Goal: Task Accomplishment & Management: Manage account settings

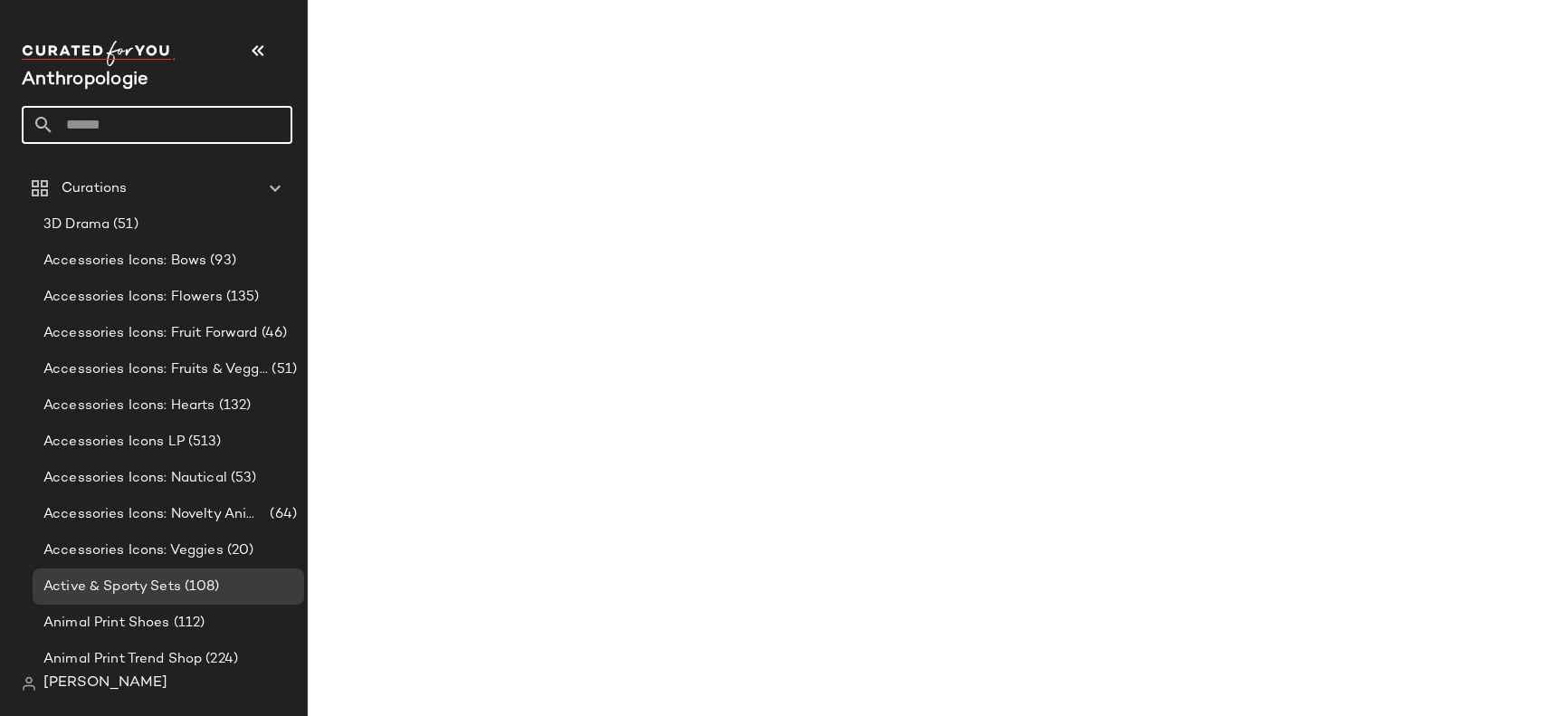
click at [137, 123] on input "text" at bounding box center [173, 125] width 238 height 38
type input "********"
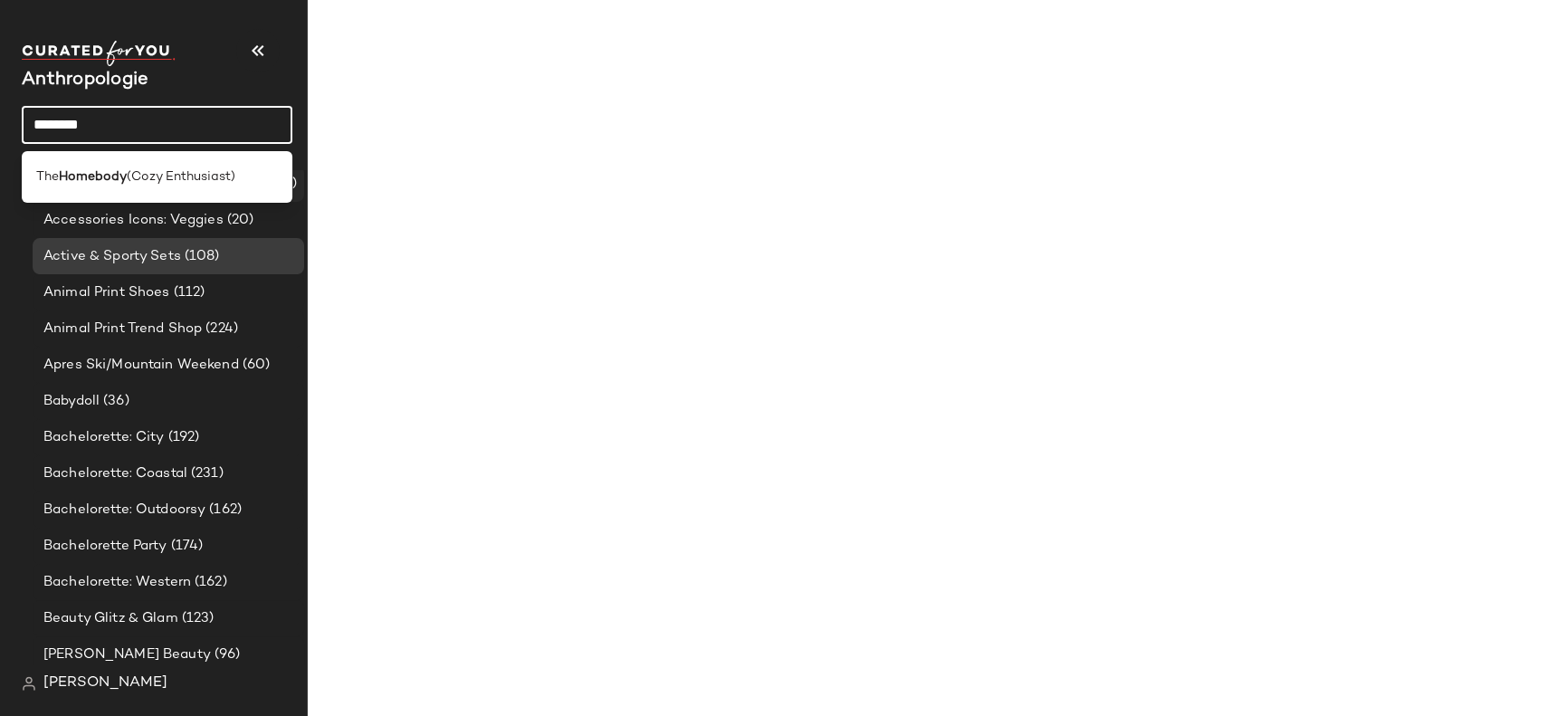
scroll to position [397, 0]
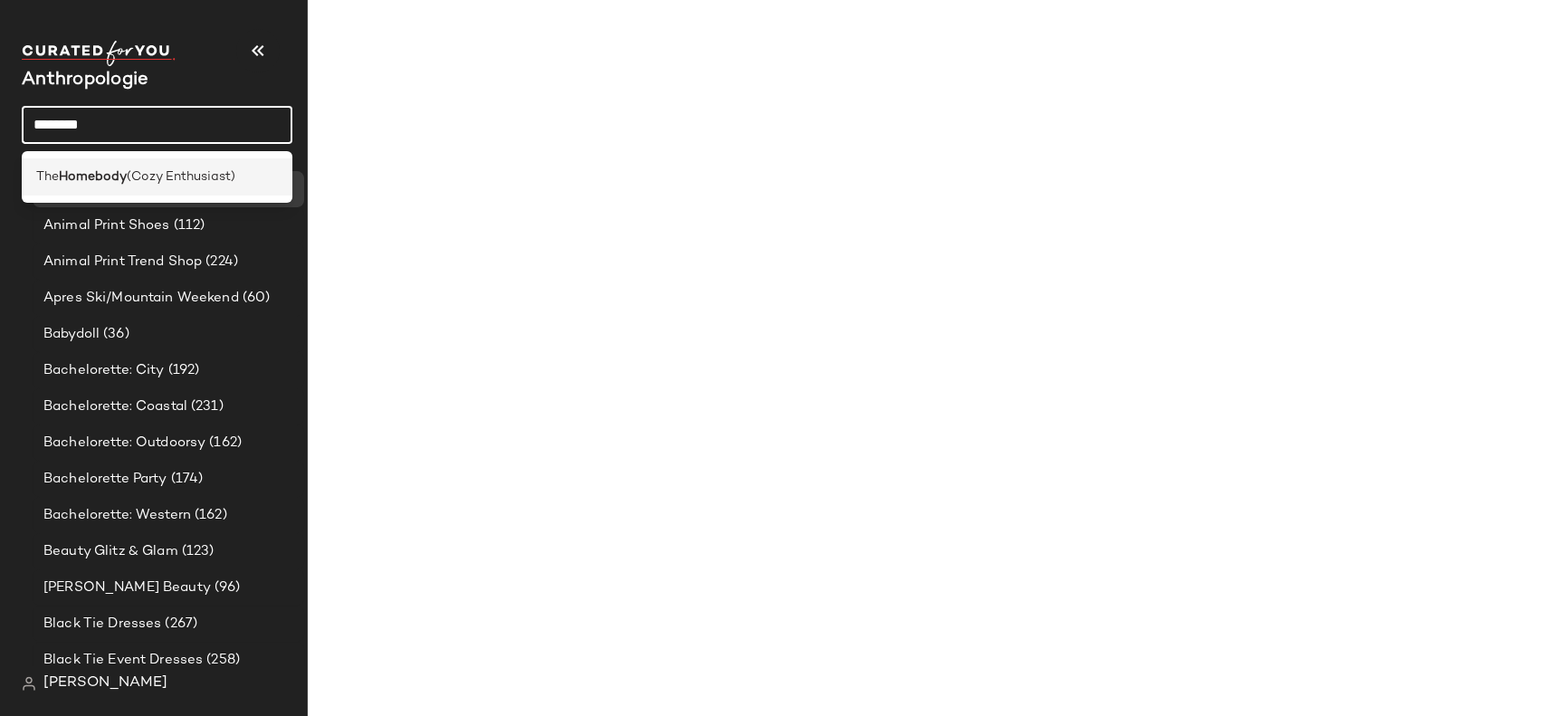
click at [168, 166] on div "The Homebody (Cozy Enthusiast)" at bounding box center [157, 176] width 271 height 37
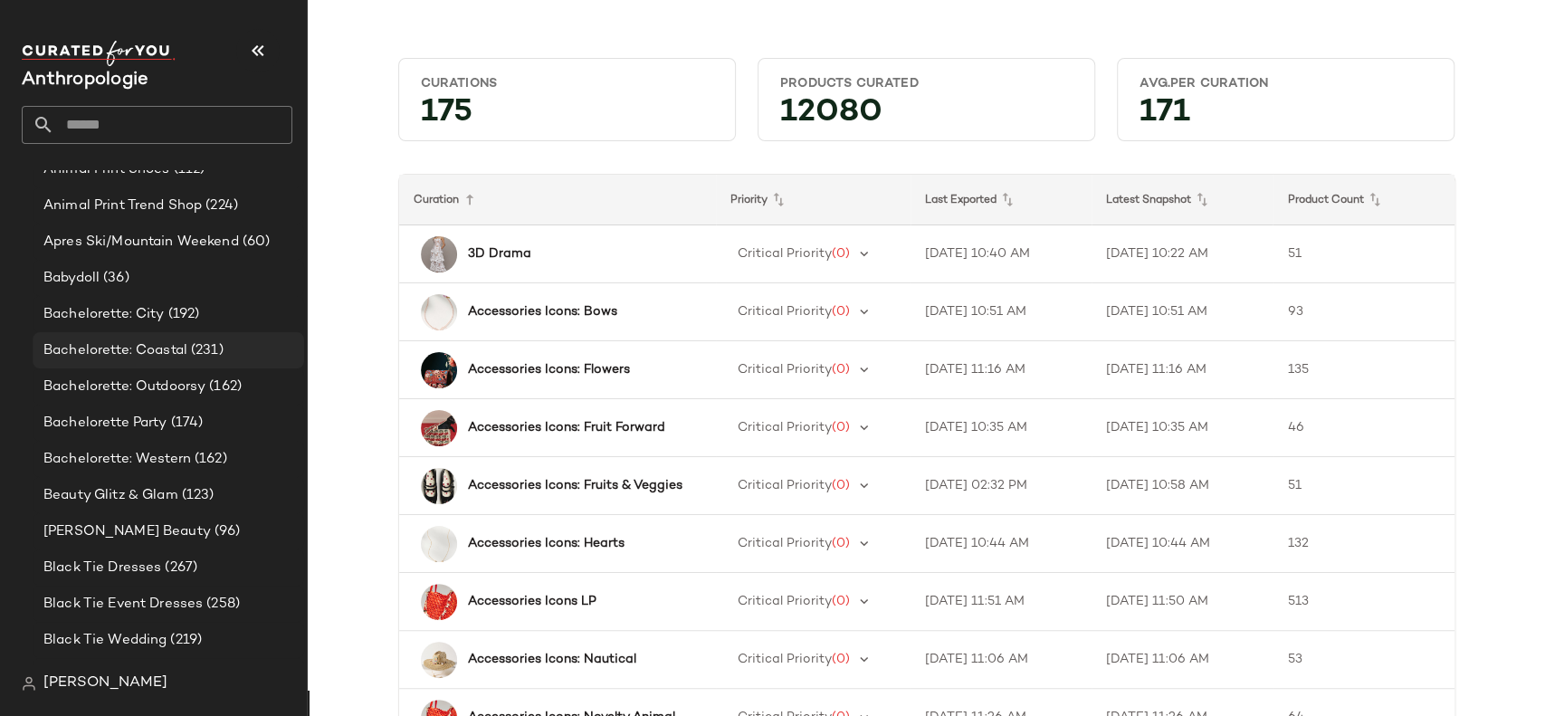
scroll to position [438, 0]
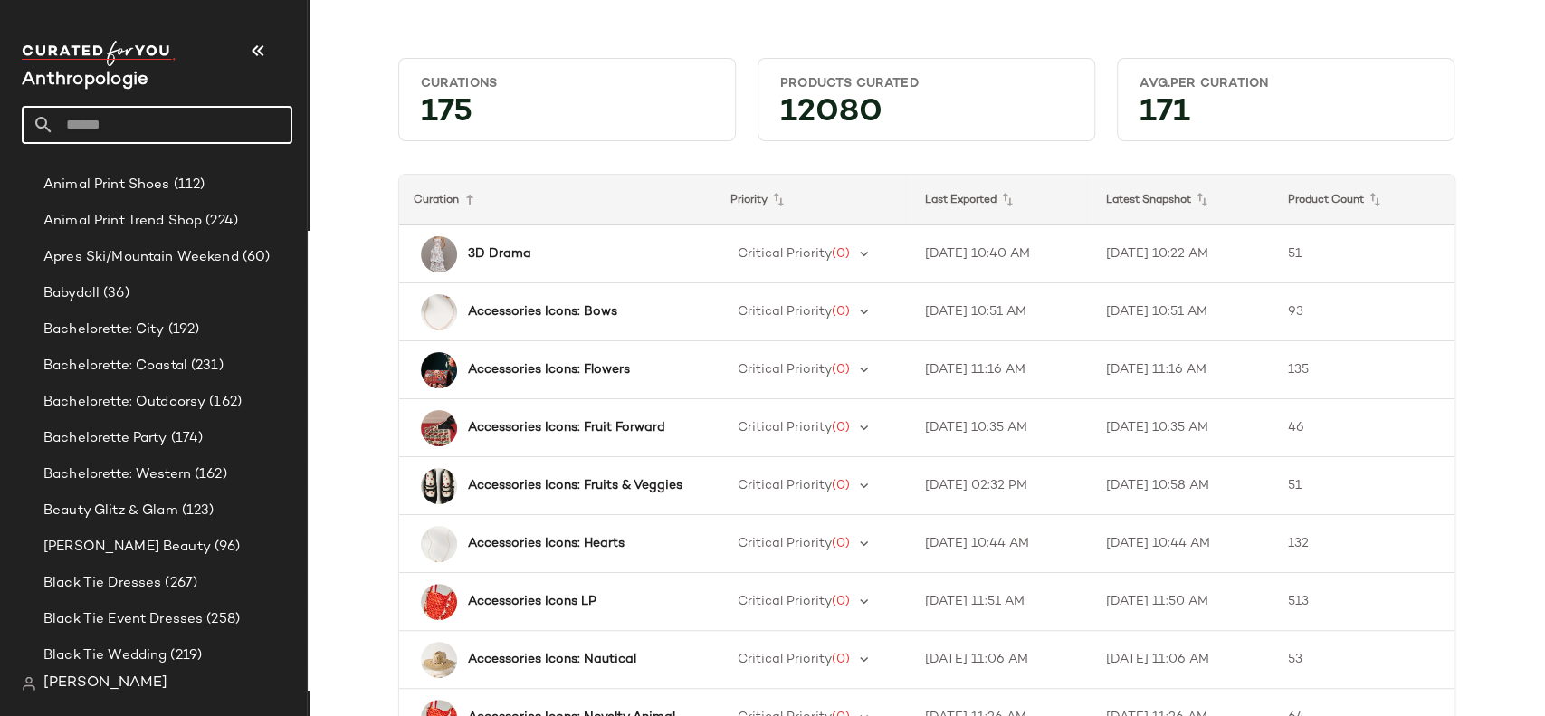
click at [168, 116] on input "text" at bounding box center [173, 125] width 238 height 38
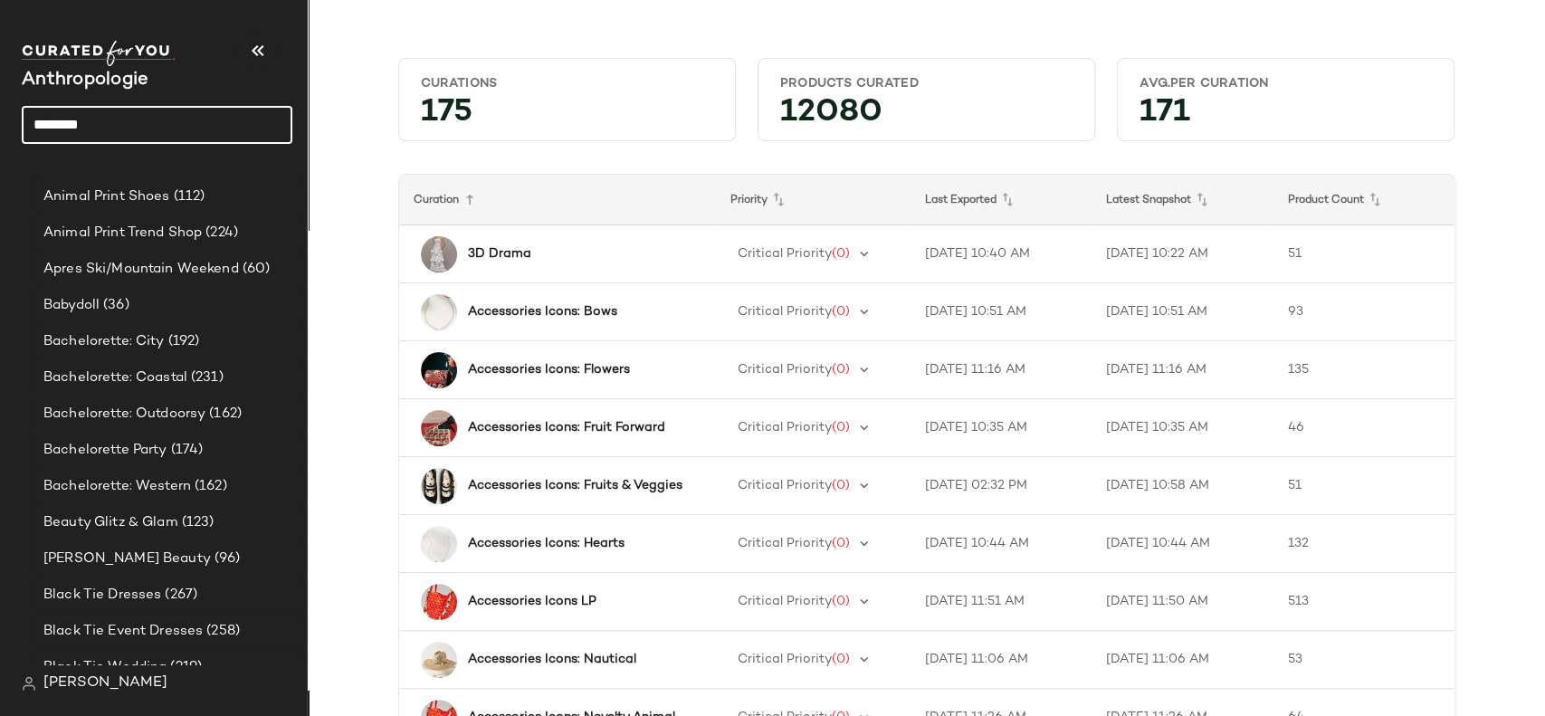
type input "********"
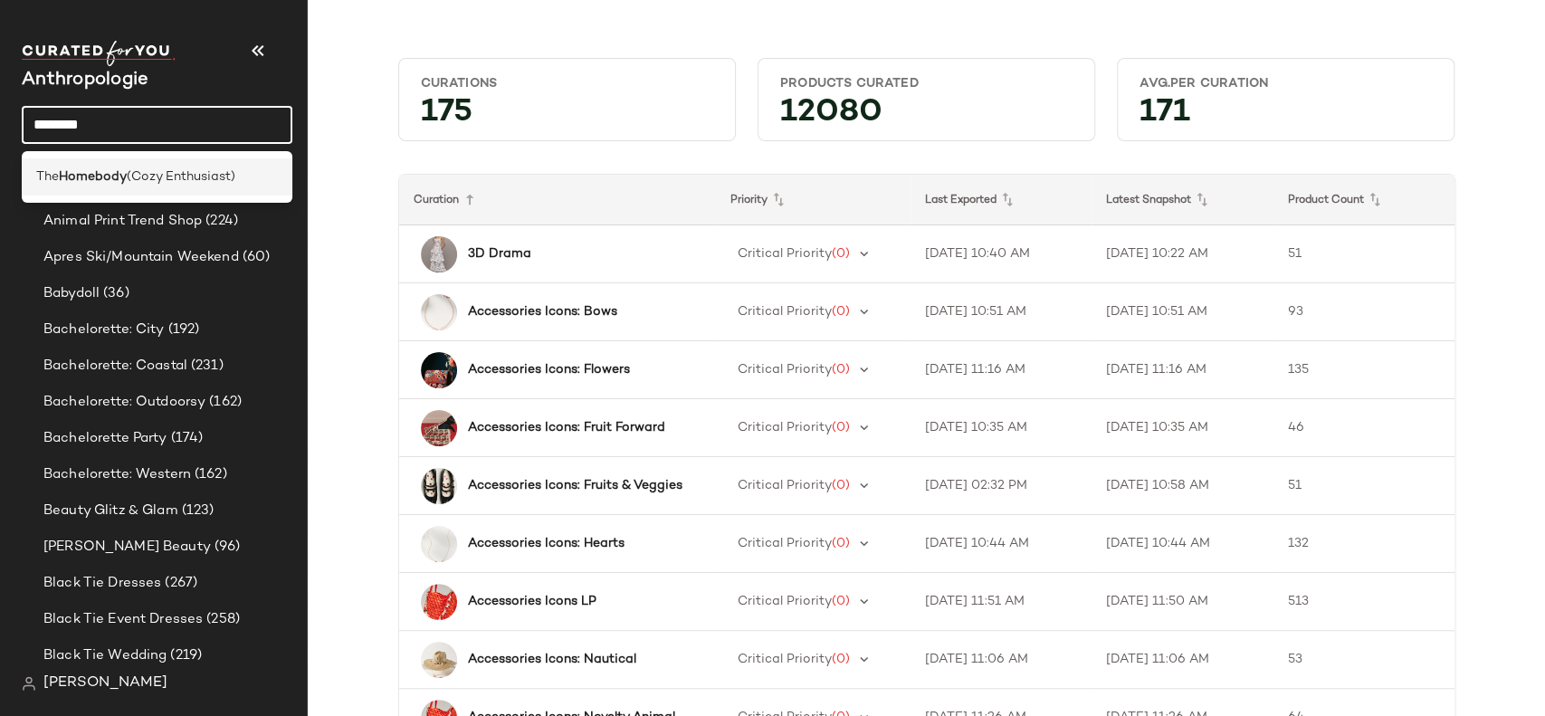
click at [152, 182] on span "(Cozy Enthusiast)" at bounding box center [181, 176] width 109 height 19
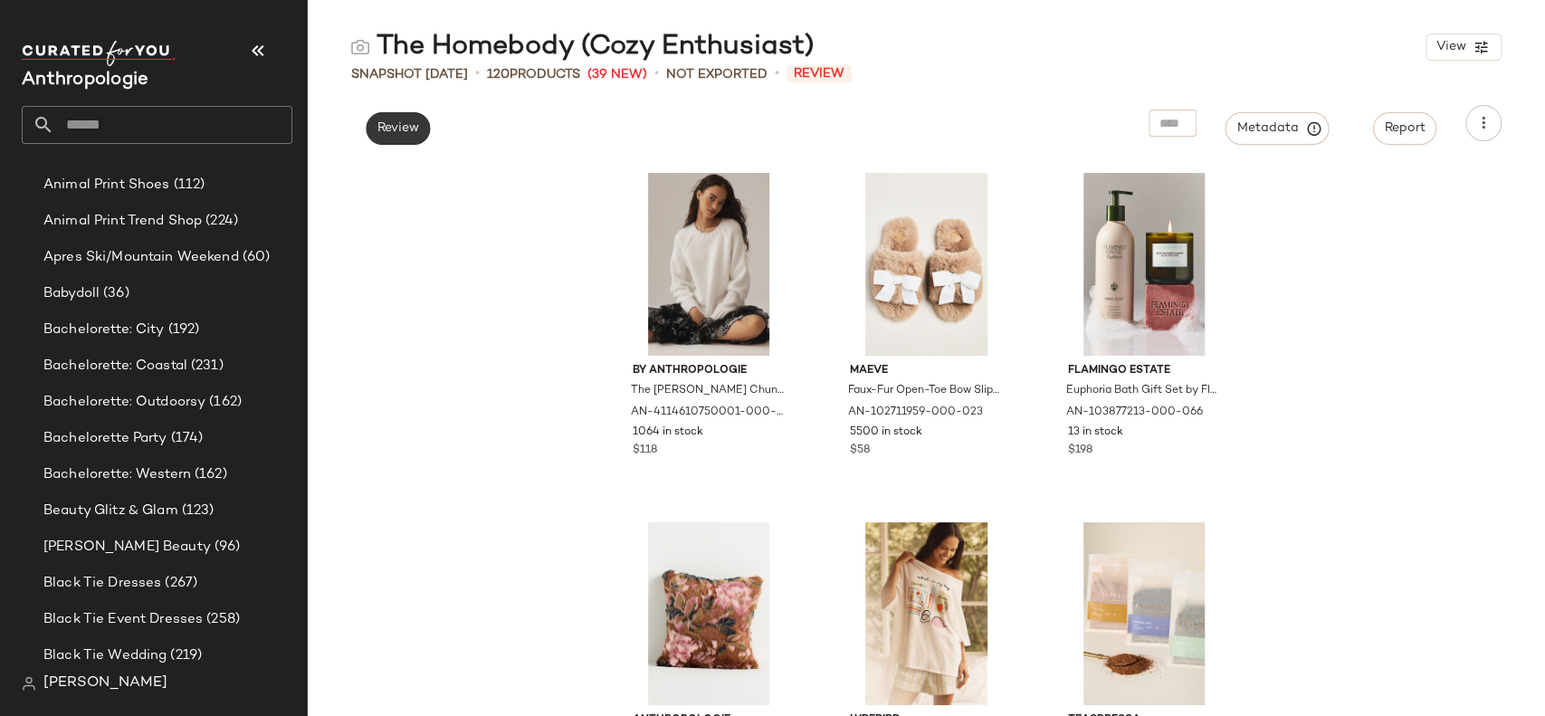
click at [396, 127] on span "Review" at bounding box center [397, 128] width 43 height 14
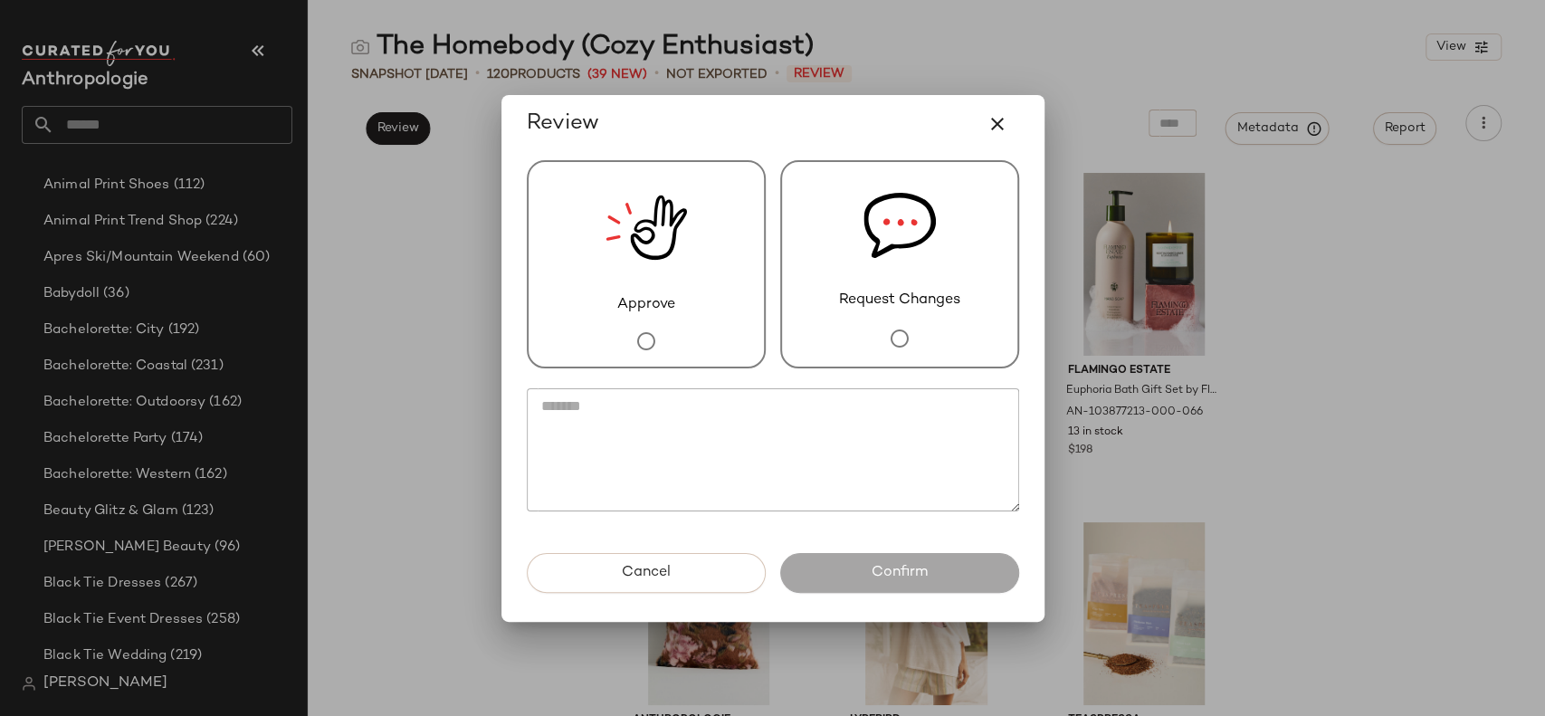
click at [666, 324] on div "Approve" at bounding box center [646, 264] width 239 height 208
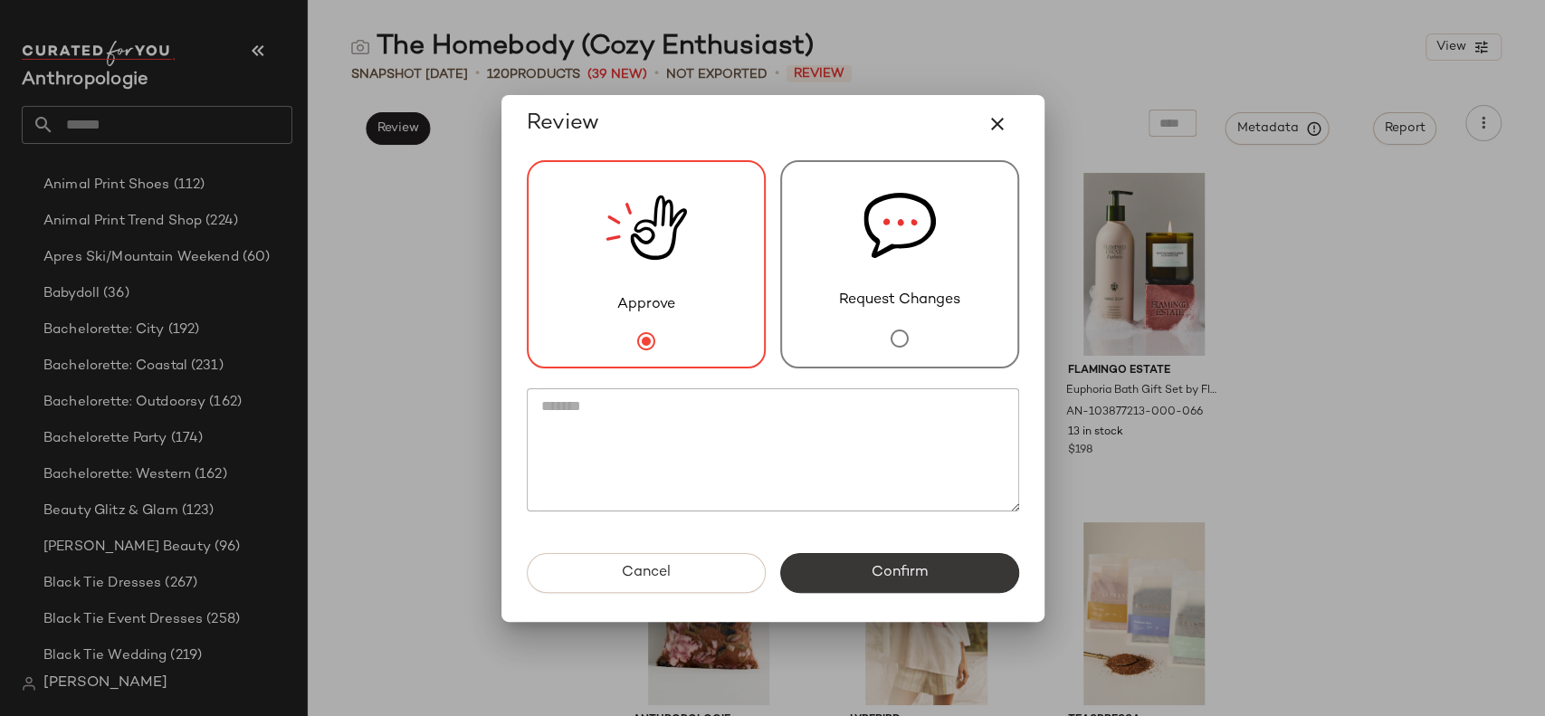
click at [889, 581] on span "Confirm" at bounding box center [898, 572] width 57 height 17
